Goal: Obtain resource: Obtain resource

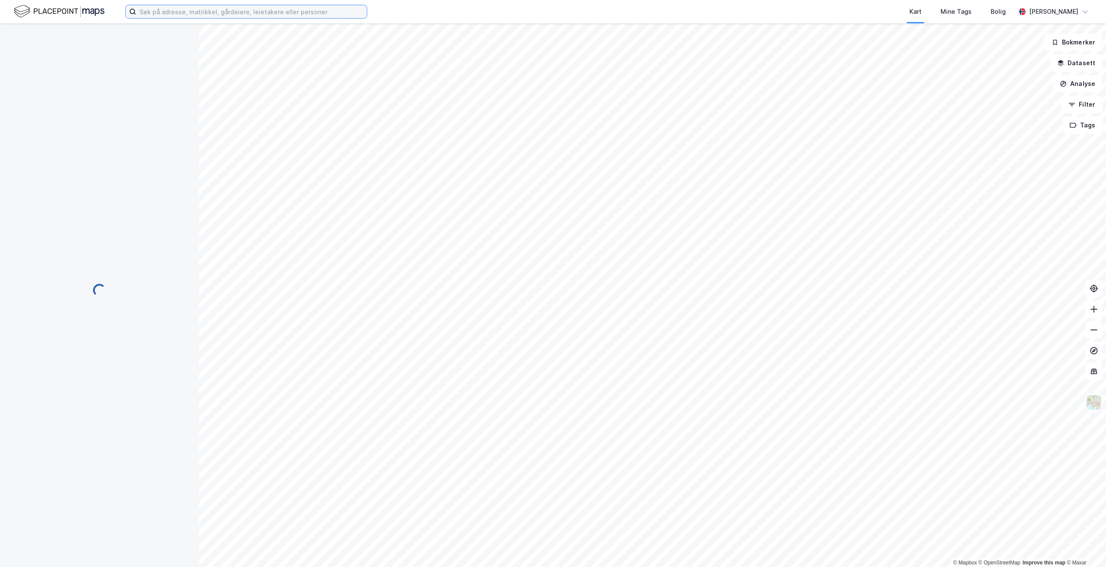
click at [230, 7] on input at bounding box center [251, 11] width 231 height 13
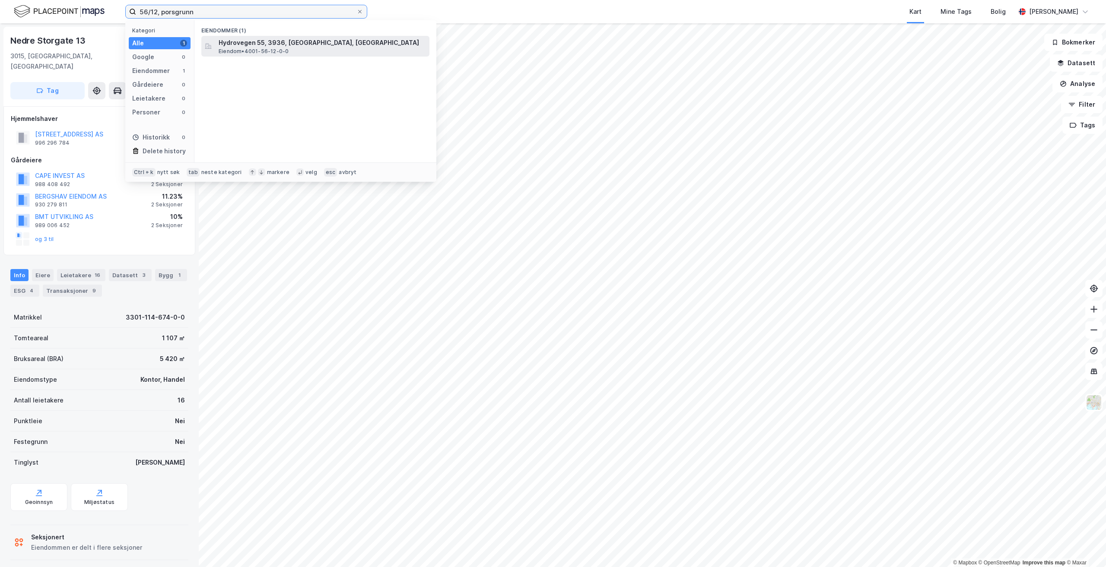
type input "56/12, porsgrunn"
click at [278, 42] on span "Hydrovegen 55, 3936, [GEOGRAPHIC_DATA], [GEOGRAPHIC_DATA]" at bounding box center [322, 43] width 207 height 10
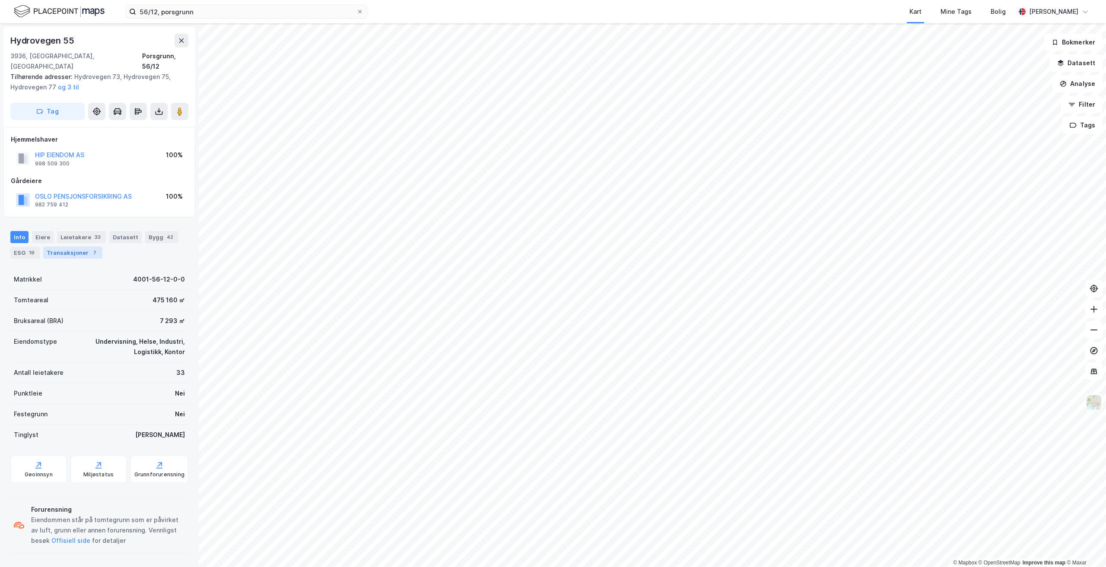
click at [63, 247] on div "Transaksjoner 7" at bounding box center [72, 253] width 59 height 12
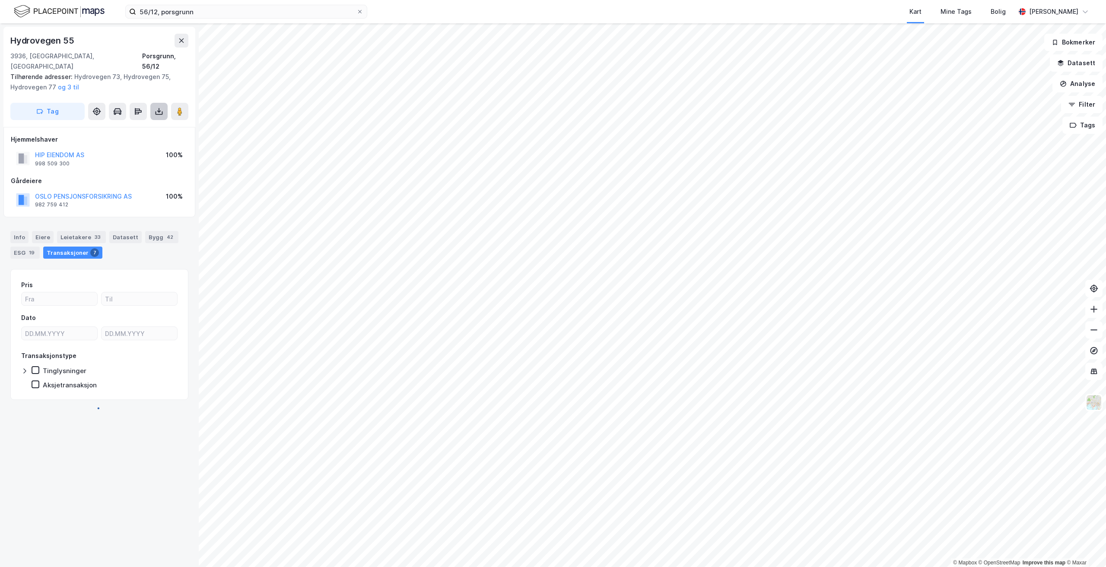
click at [155, 107] on icon at bounding box center [159, 111] width 9 height 9
click at [123, 125] on div "Last ned grunnbok" at bounding box center [116, 128] width 50 height 7
click at [39, 231] on div "Eiere" at bounding box center [43, 237] width 22 height 12
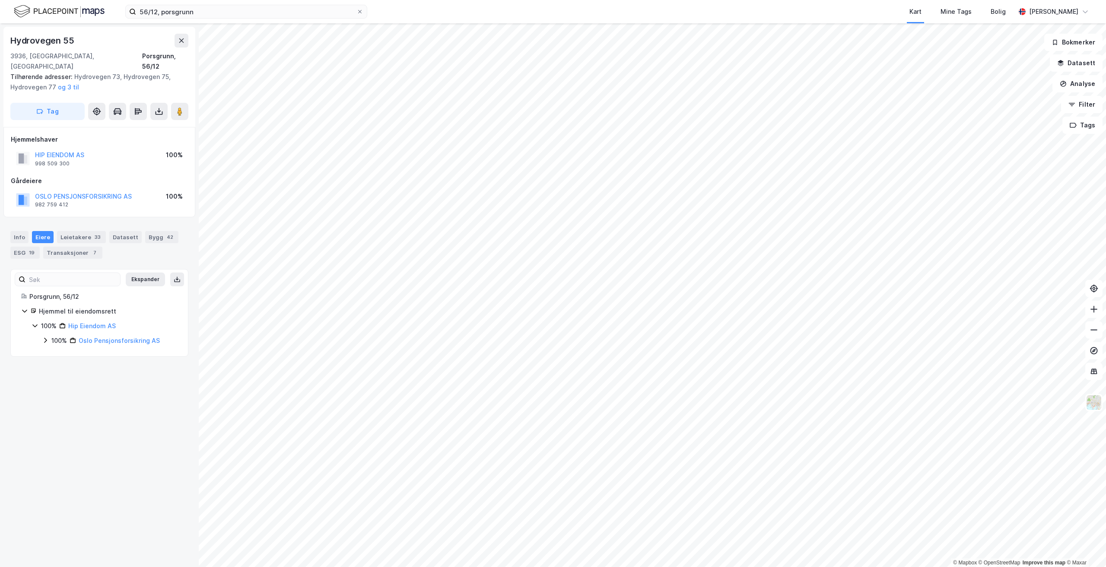
click at [101, 370] on div "Hydrovegen 55 3936, Porsgrunn, Telemark Porsgrunn, 56/12 Tilhørende adresser: H…" at bounding box center [99, 295] width 199 height 544
click at [88, 231] on div "Leietakere 33" at bounding box center [81, 237] width 49 height 12
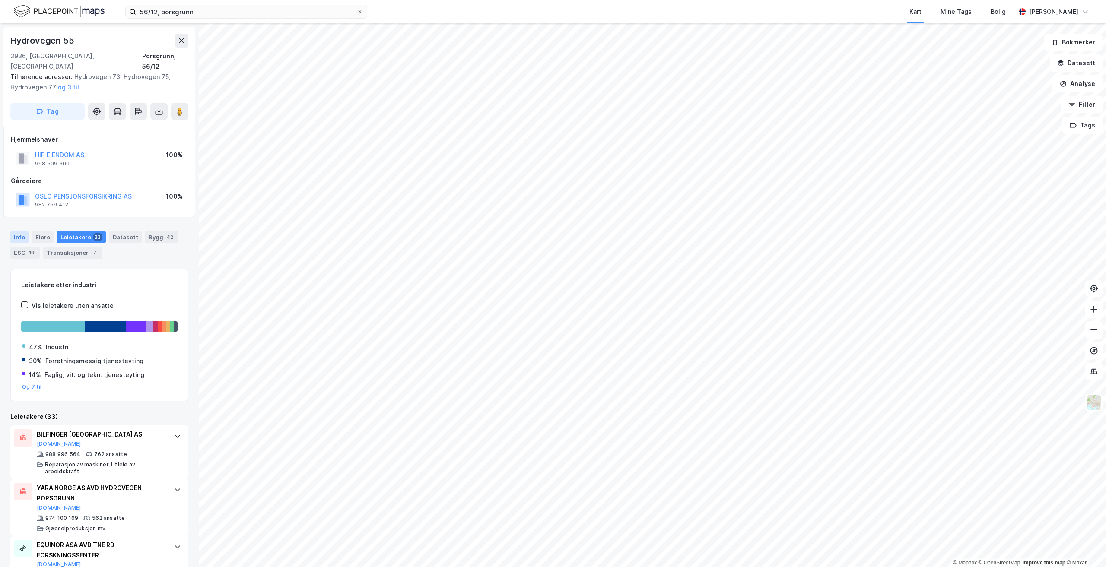
click at [17, 231] on div "Info" at bounding box center [19, 237] width 18 height 12
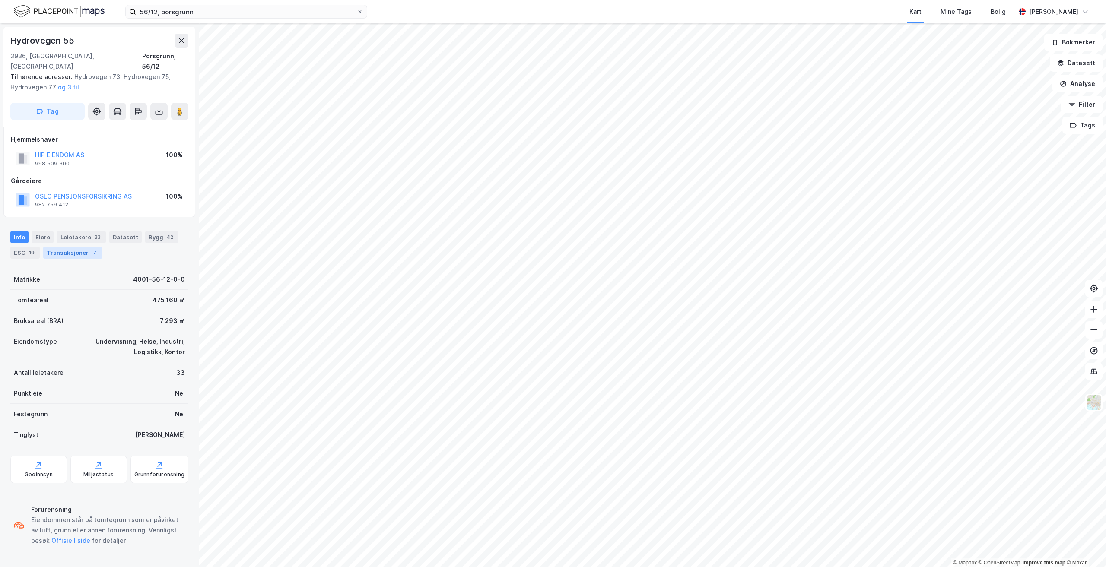
click at [69, 247] on div "Transaksjoner 7" at bounding box center [72, 253] width 59 height 12
